Goal: Transaction & Acquisition: Obtain resource

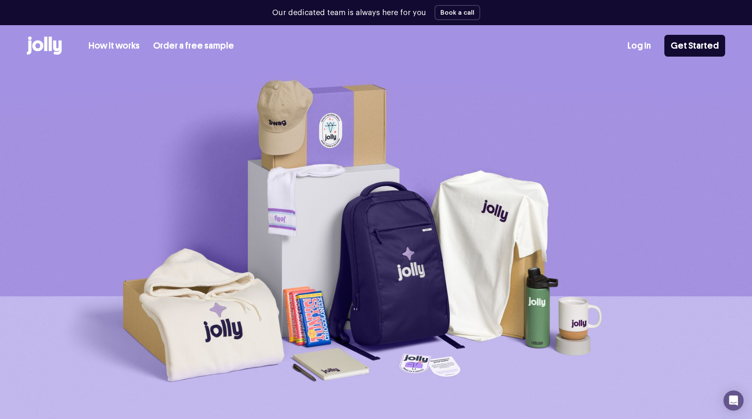
click at [113, 44] on link "How it works" at bounding box center [114, 46] width 51 height 14
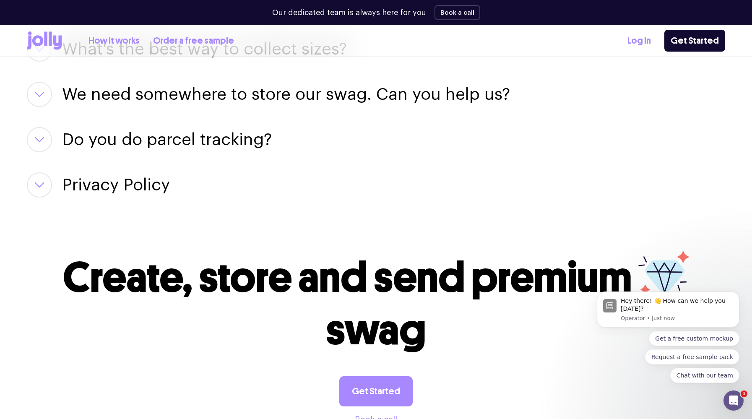
scroll to position [1298, 0]
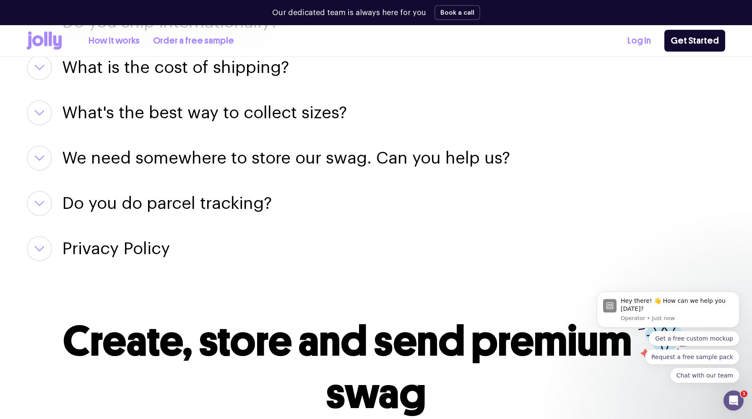
click at [305, 146] on h3 "We need somewhere to store our swag. Can you help us?" at bounding box center [286, 158] width 448 height 25
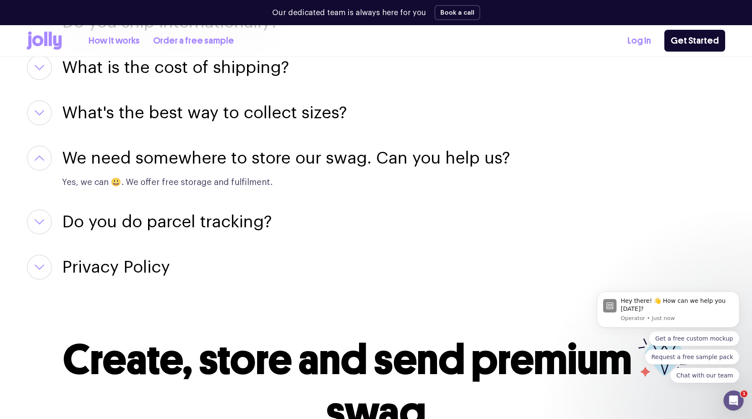
click at [261, 102] on h3 "What's the best way to collect sizes?" at bounding box center [204, 112] width 285 height 25
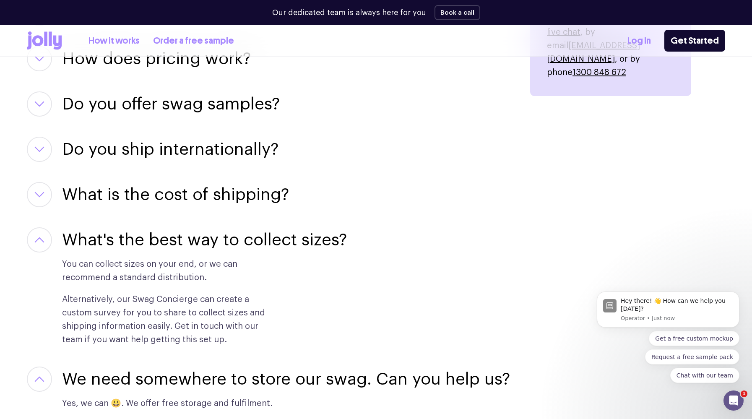
scroll to position [1171, 0]
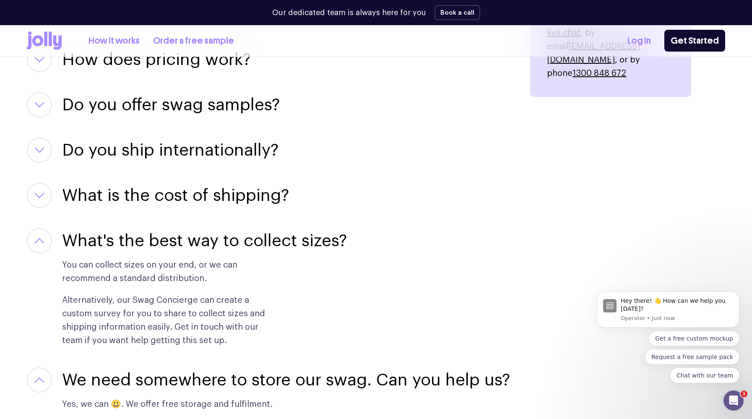
click at [237, 138] on h3 "Do you ship internationally?" at bounding box center [170, 150] width 216 height 25
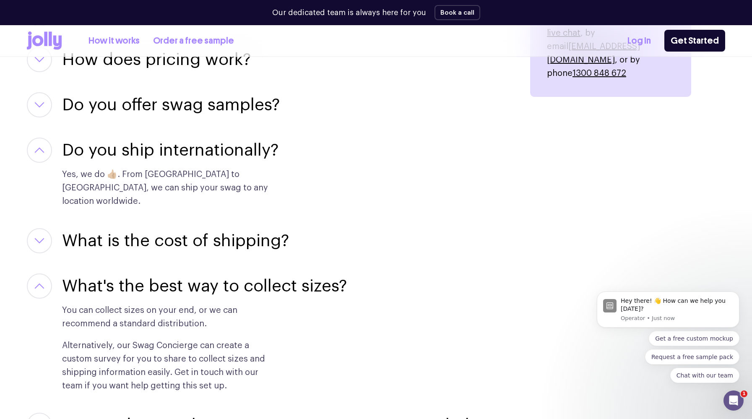
click at [246, 92] on h3 "Do you offer swag samples?" at bounding box center [171, 104] width 218 height 25
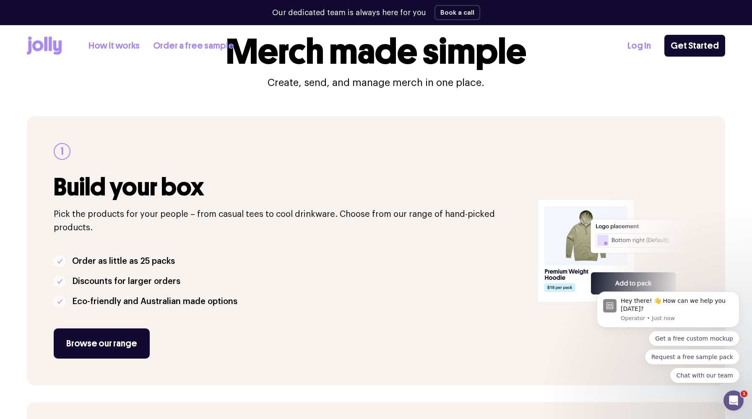
scroll to position [0, 0]
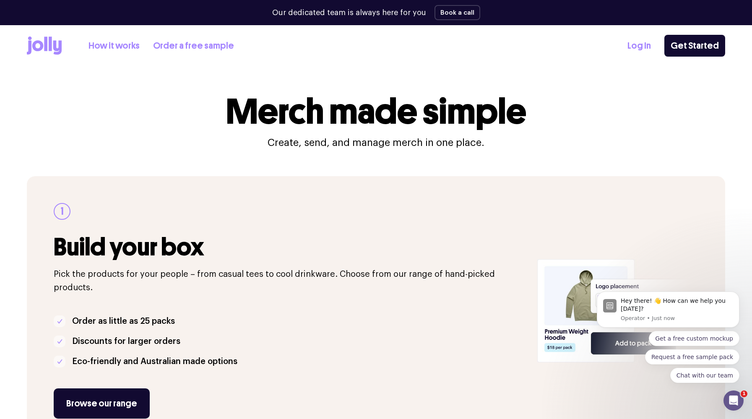
click at [48, 44] on icon at bounding box center [44, 46] width 35 height 18
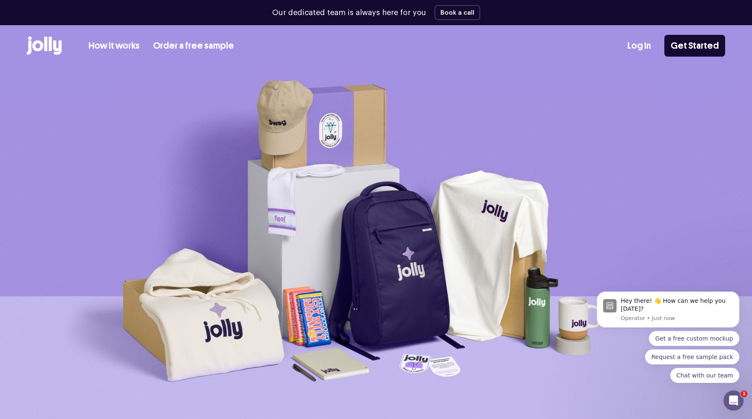
click at [215, 45] on link "Order a free sample" at bounding box center [193, 46] width 81 height 14
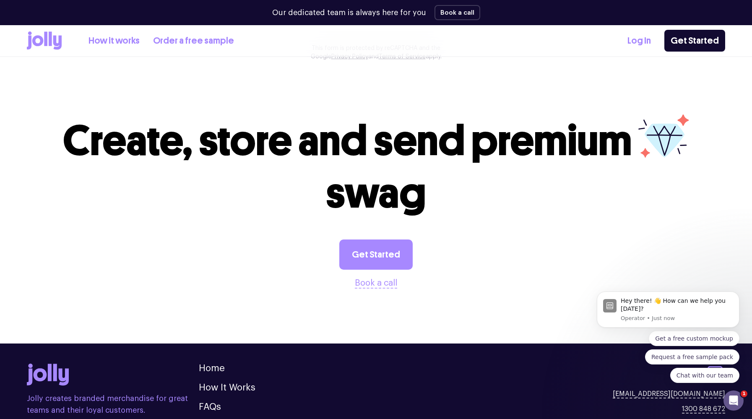
scroll to position [832, 0]
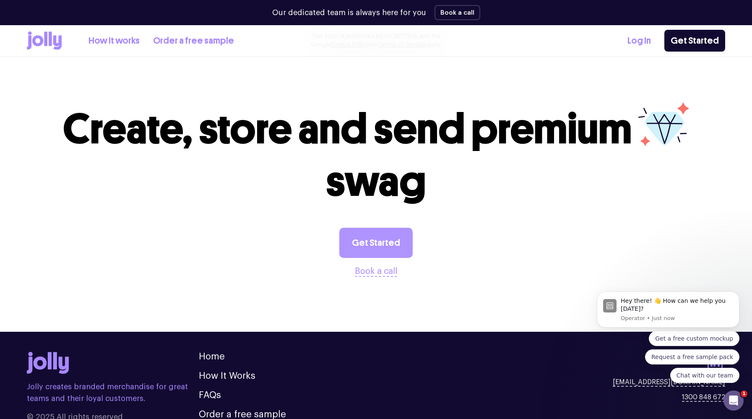
click at [358, 230] on link "Get Started" at bounding box center [375, 243] width 73 height 30
